Goal: Connect with others: Connect with others

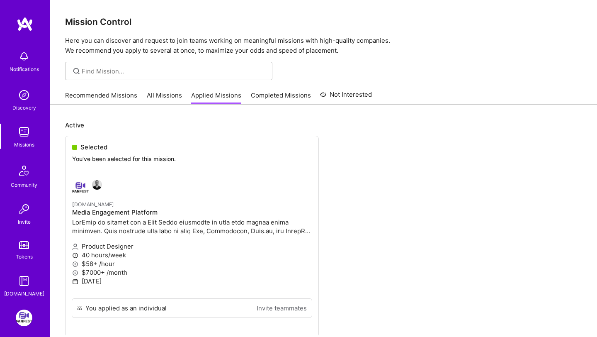
click at [116, 102] on link "Recommended Missions" at bounding box center [101, 98] width 72 height 14
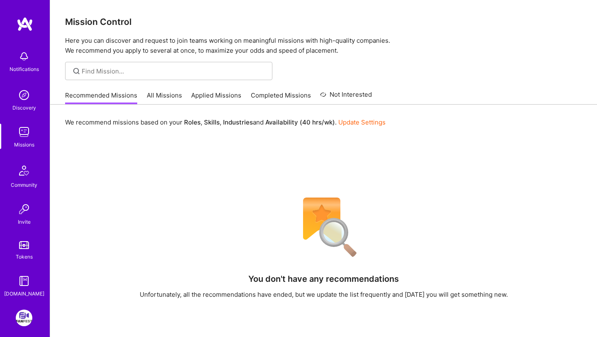
click at [25, 20] on img at bounding box center [25, 24] width 17 height 15
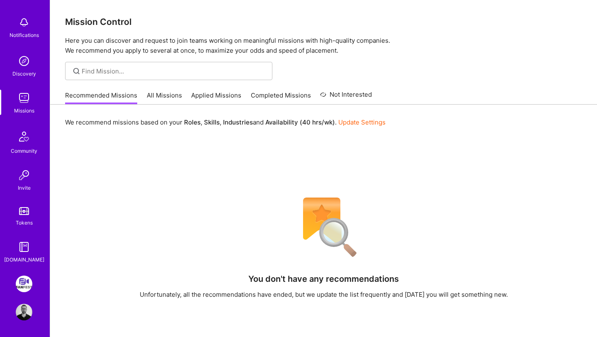
click at [35, 61] on link "Discovery" at bounding box center [23, 65] width 51 height 25
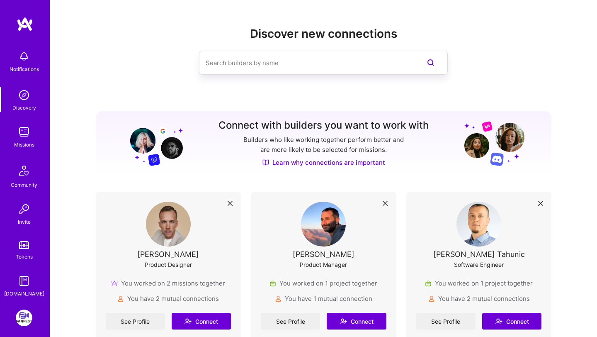
click at [33, 63] on div "Notifications" at bounding box center [23, 60] width 51 height 29
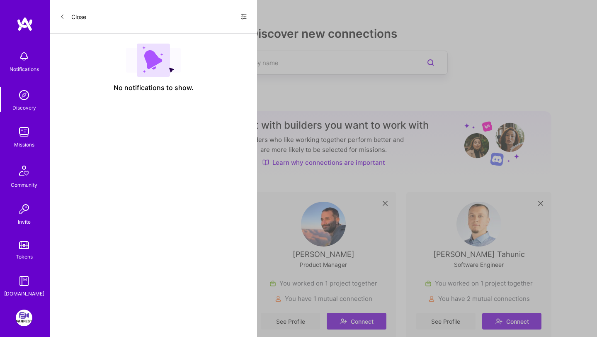
click at [33, 63] on div "Notifications Discovery Missions Community Invite Tokens [DOMAIN_NAME]" at bounding box center [25, 171] width 50 height 251
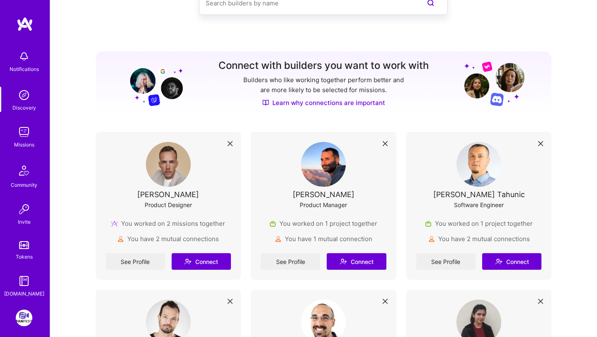
scroll to position [144, 0]
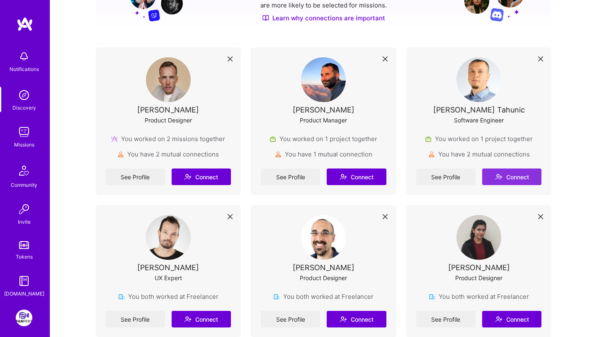
click at [520, 178] on button "Connect" at bounding box center [511, 176] width 59 height 17
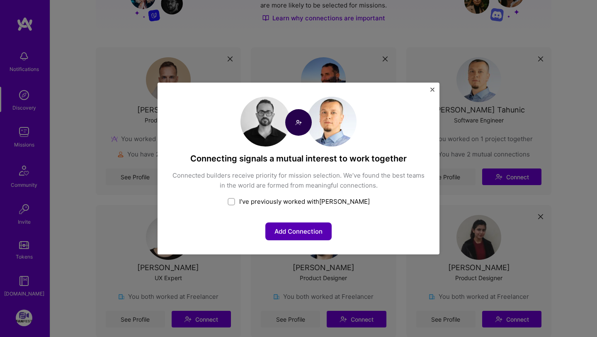
click at [289, 224] on button "Add Connection" at bounding box center [298, 231] width 66 height 18
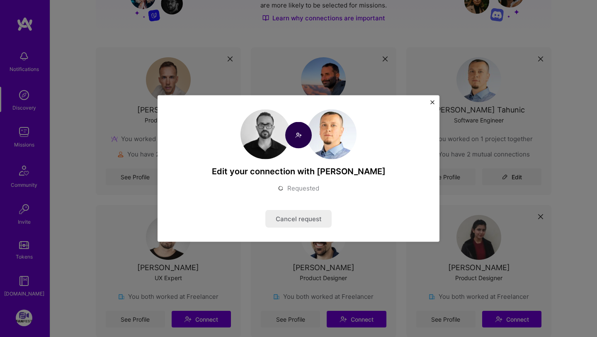
click at [431, 104] on img "Close" at bounding box center [433, 102] width 4 height 4
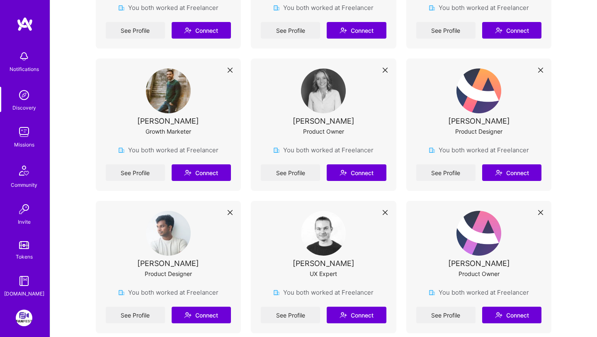
scroll to position [0, 0]
